Goal: Book appointment/travel/reservation

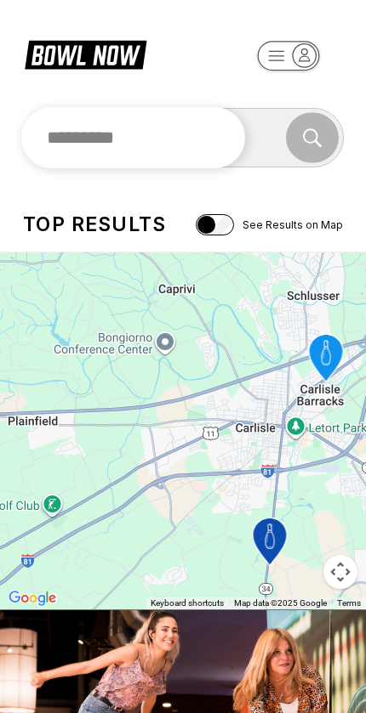
click at [64, 151] on input "text" at bounding box center [133, 137] width 224 height 61
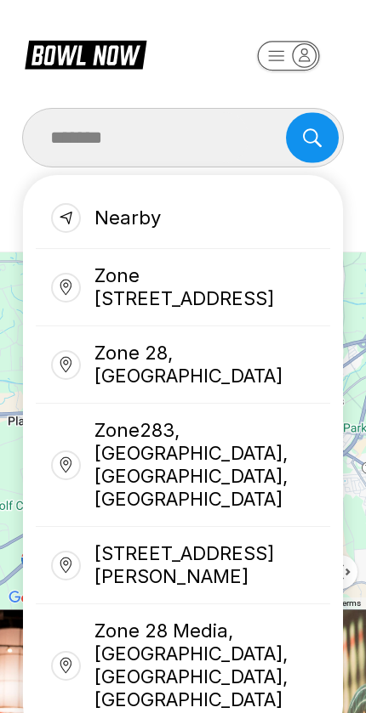
click at [111, 282] on div "Zone [STREET_ADDRESS]" at bounding box center [183, 287] width 294 height 77
type input "**********"
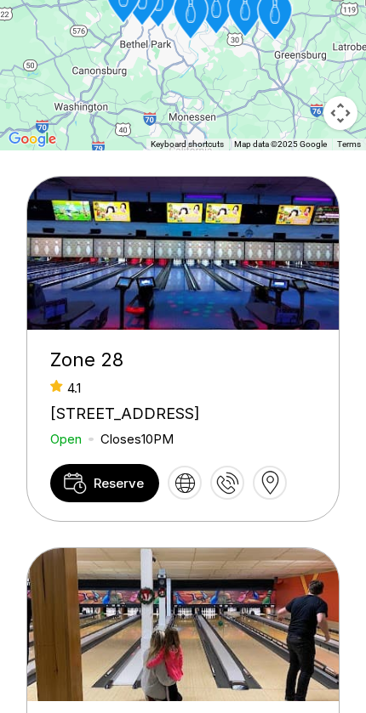
scroll to position [459, 0]
click at [94, 503] on link "Reserve" at bounding box center [104, 483] width 109 height 38
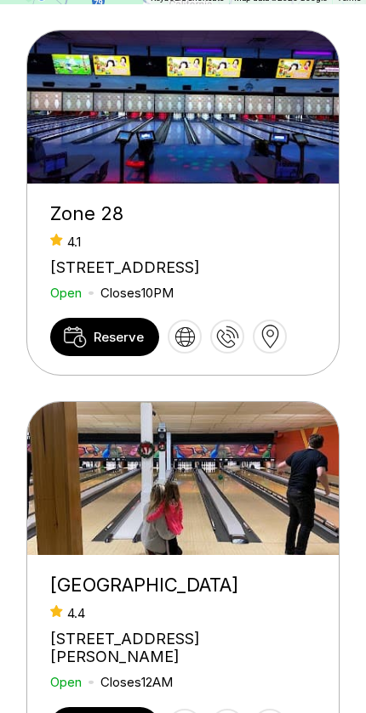
scroll to position [606, 0]
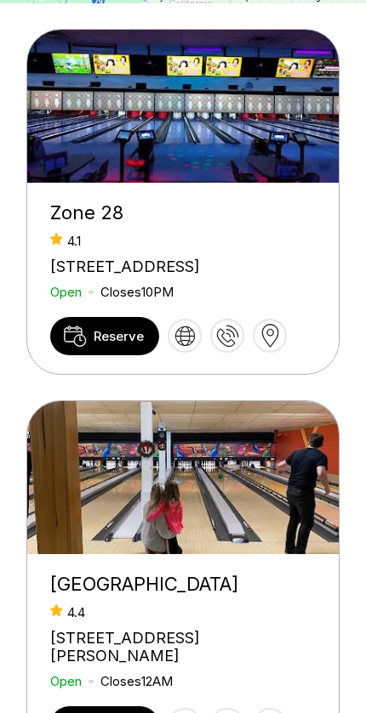
click at [77, 347] on icon at bounding box center [75, 336] width 23 height 21
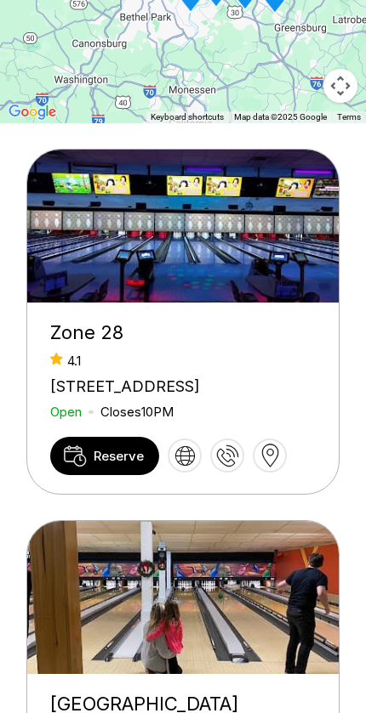
scroll to position [530, 0]
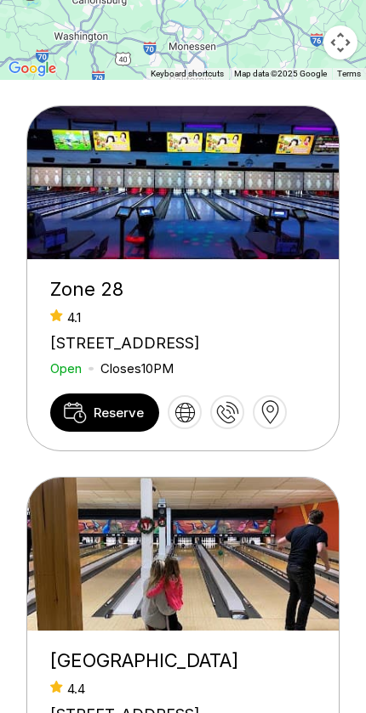
click at [138, 301] on div "Zone 28" at bounding box center [182, 289] width 265 height 23
click at [82, 301] on div "Zone 28" at bounding box center [182, 289] width 265 height 23
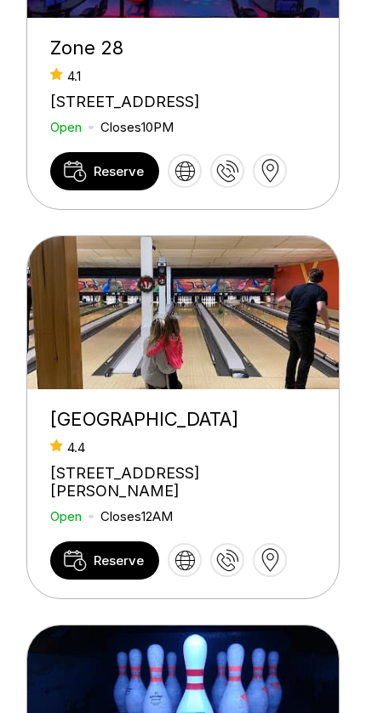
scroll to position [622, 0]
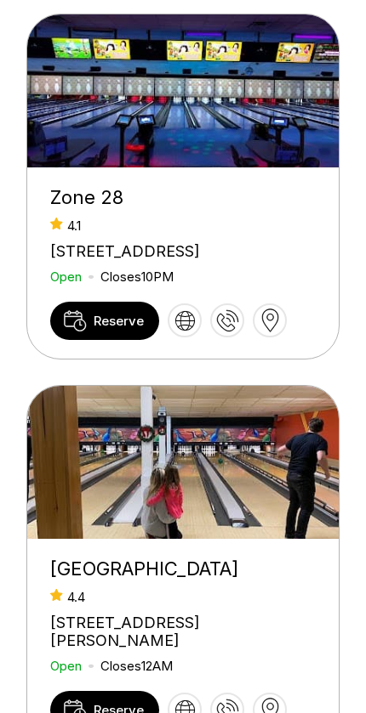
click at [87, 340] on link "Reserve" at bounding box center [104, 321] width 109 height 38
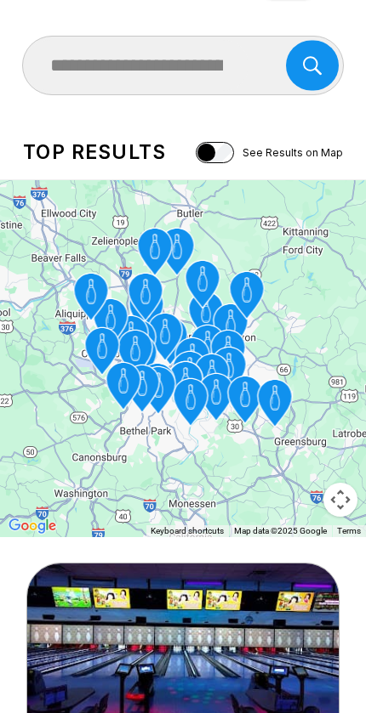
scroll to position [362, 0]
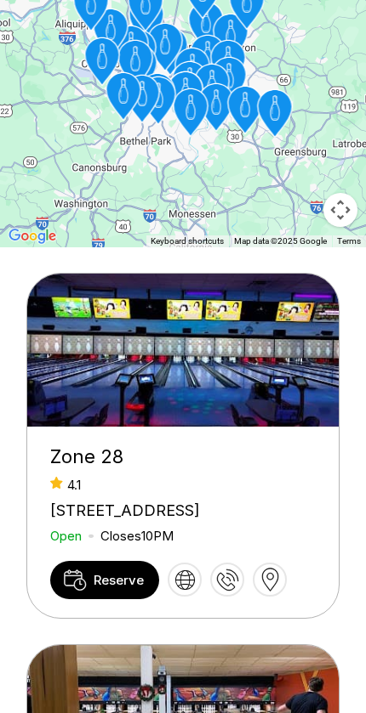
click at [180, 590] on icon at bounding box center [185, 581] width 20 height 20
click at [270, 592] on icon at bounding box center [270, 580] width 18 height 24
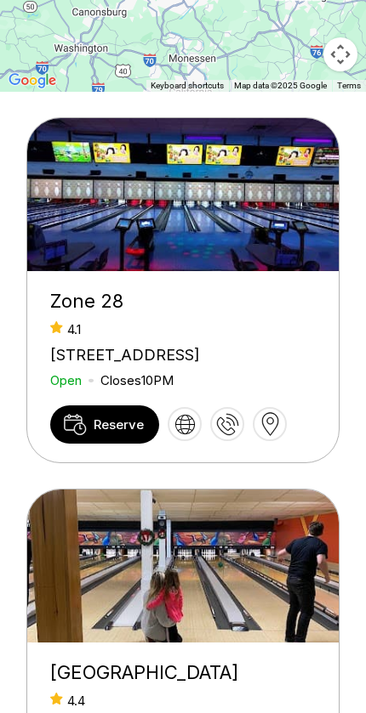
scroll to position [605, 0]
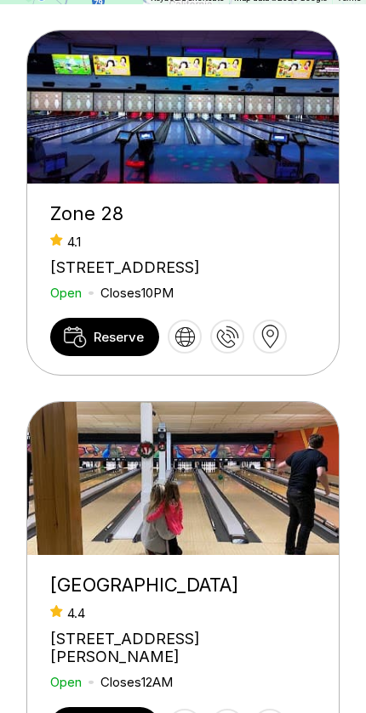
click at [94, 345] on span "Reserve" at bounding box center [119, 337] width 50 height 16
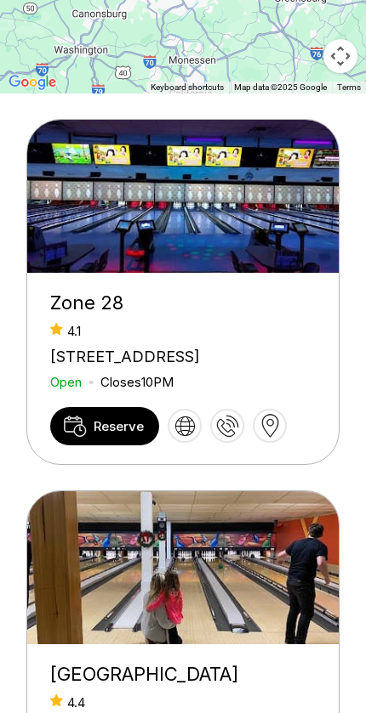
scroll to position [585, 0]
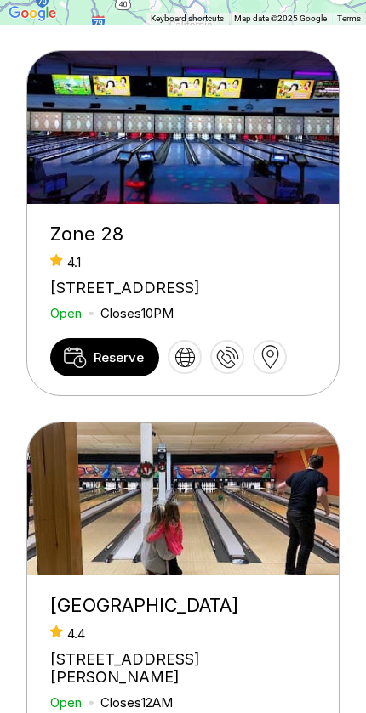
click at [74, 246] on div "Zone 28" at bounding box center [182, 234] width 265 height 23
click at [67, 246] on div "Zone 28" at bounding box center [182, 234] width 265 height 23
click at [69, 204] on img at bounding box center [183, 127] width 313 height 153
click at [83, 377] on link "Reserve" at bounding box center [104, 357] width 109 height 38
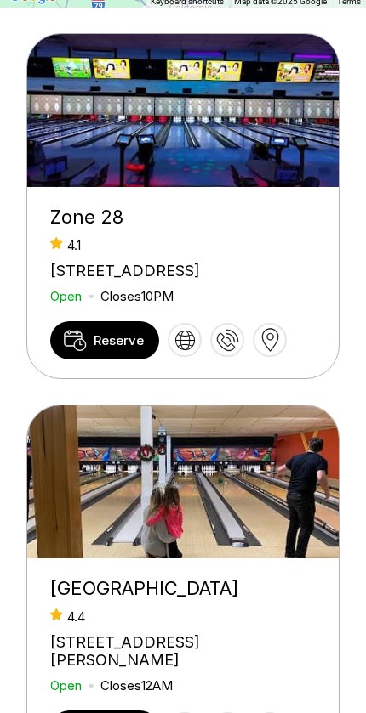
scroll to position [594, 0]
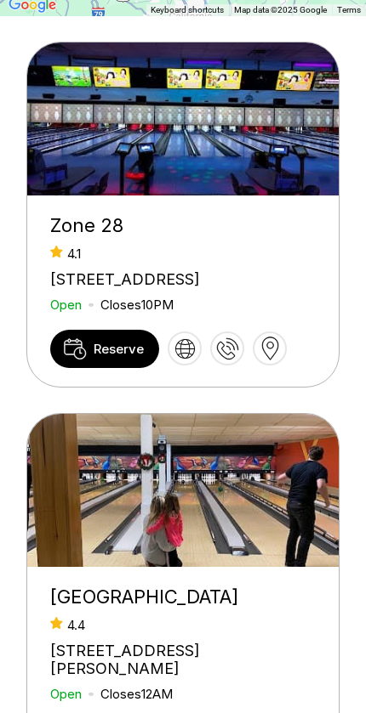
click at [88, 368] on link "Reserve" at bounding box center [104, 349] width 109 height 38
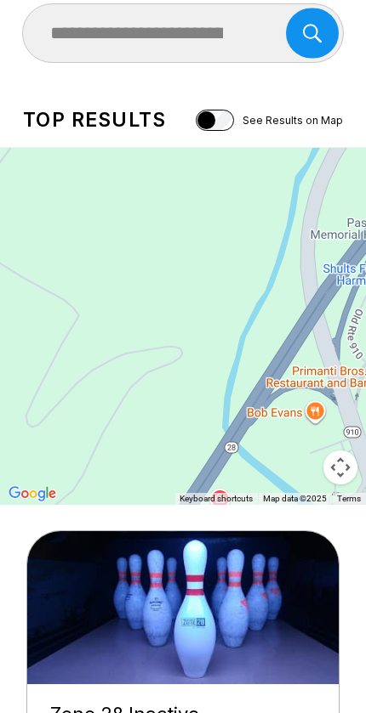
scroll to position [105, 0]
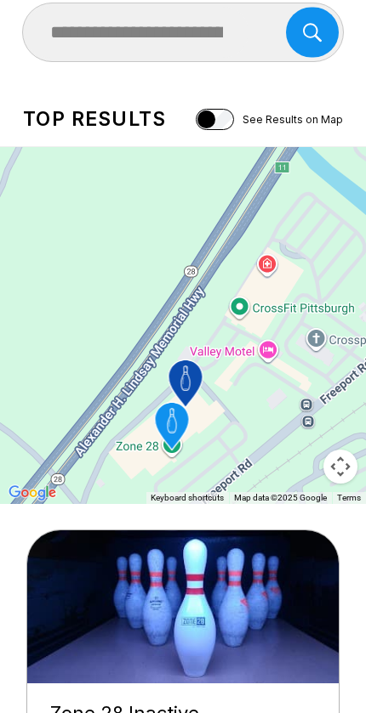
click at [149, 480] on div "To navigate, press the arrow keys. To activate drag with keyboard, press Alt + …" at bounding box center [183, 325] width 366 height 357
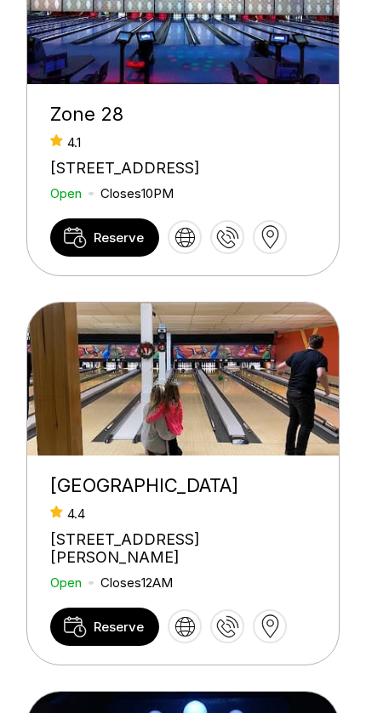
scroll to position [705, 0]
click at [76, 248] on icon at bounding box center [75, 237] width 23 height 21
